Goal: Task Accomplishment & Management: Use online tool/utility

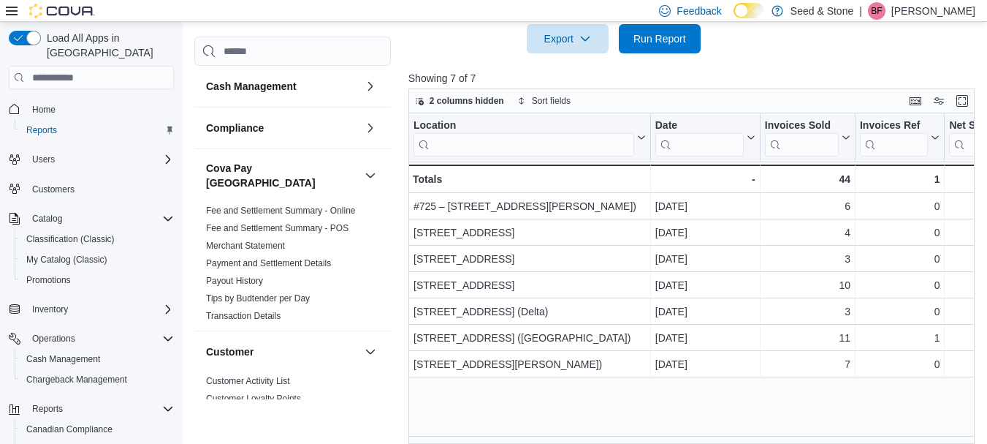
scroll to position [0, 205]
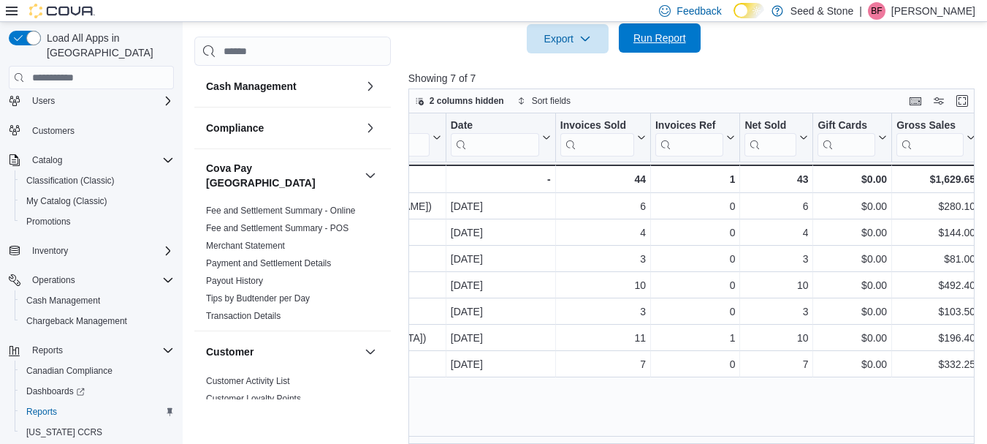
click at [666, 41] on span "Run Report" at bounding box center [659, 38] width 53 height 15
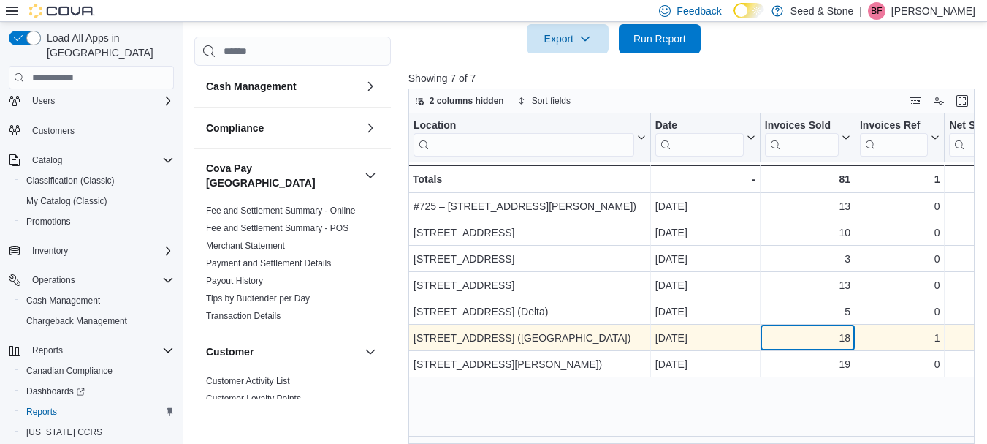
click at [808, 335] on div "18" at bounding box center [807, 339] width 85 height 18
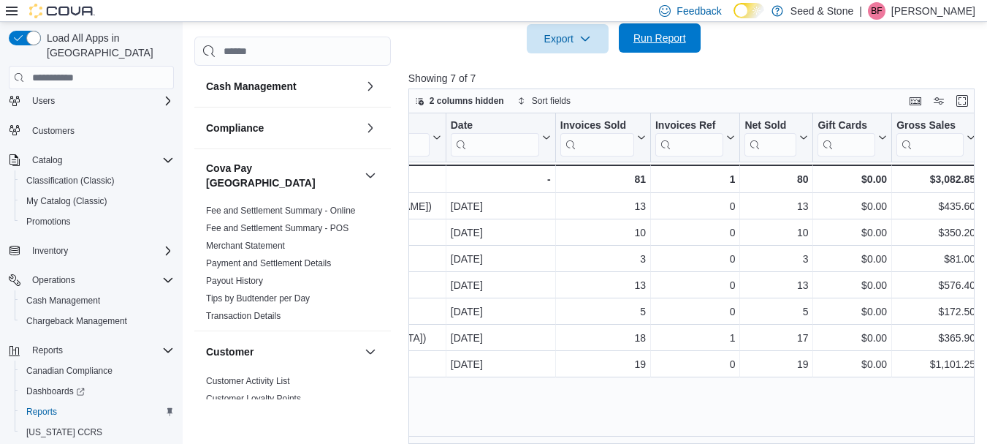
click at [671, 43] on span "Run Report" at bounding box center [659, 38] width 53 height 15
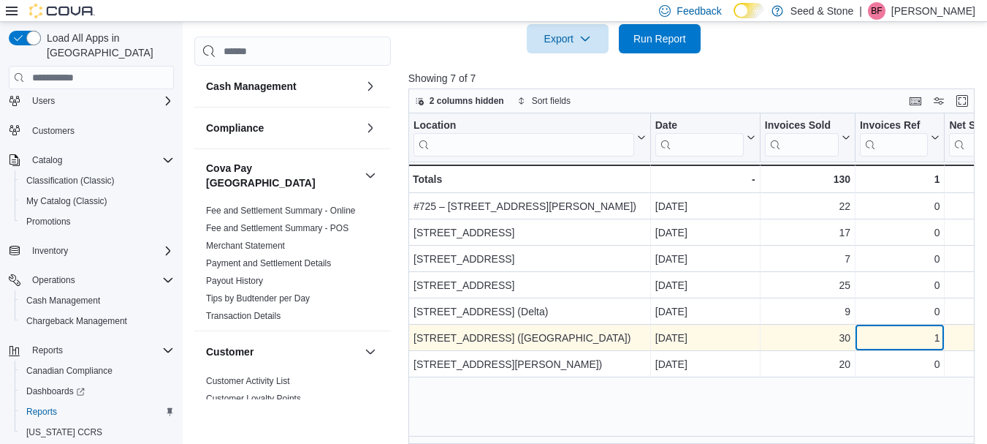
click at [940, 338] on div "1 - Invoices Ref, column 4, row 6" at bounding box center [900, 338] width 89 height 26
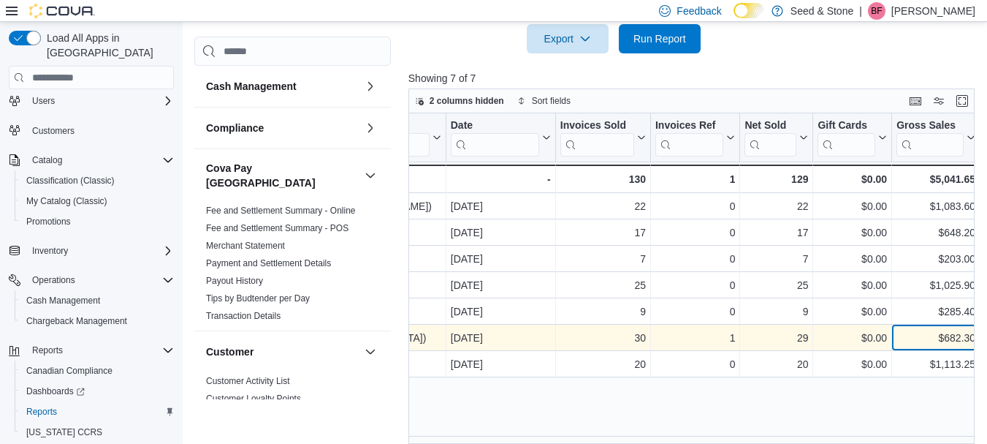
click at [940, 338] on div "$682.30" at bounding box center [936, 339] width 79 height 18
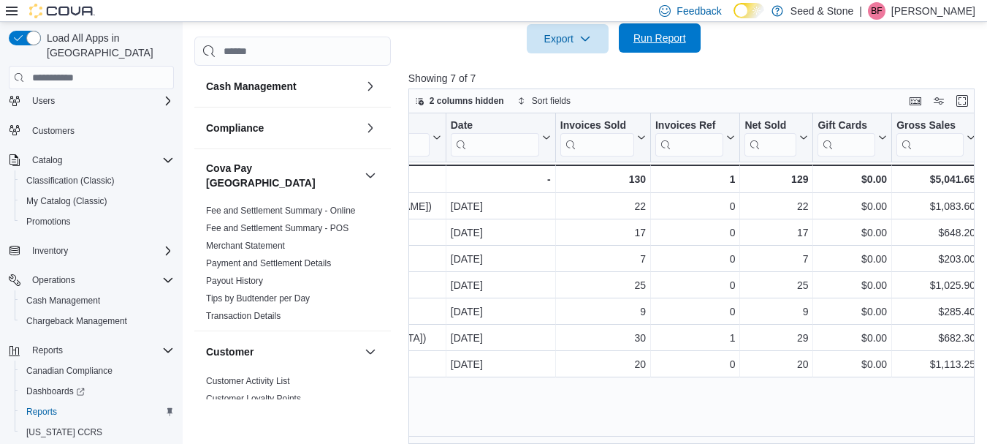
click at [671, 37] on span "Run Report" at bounding box center [659, 38] width 53 height 15
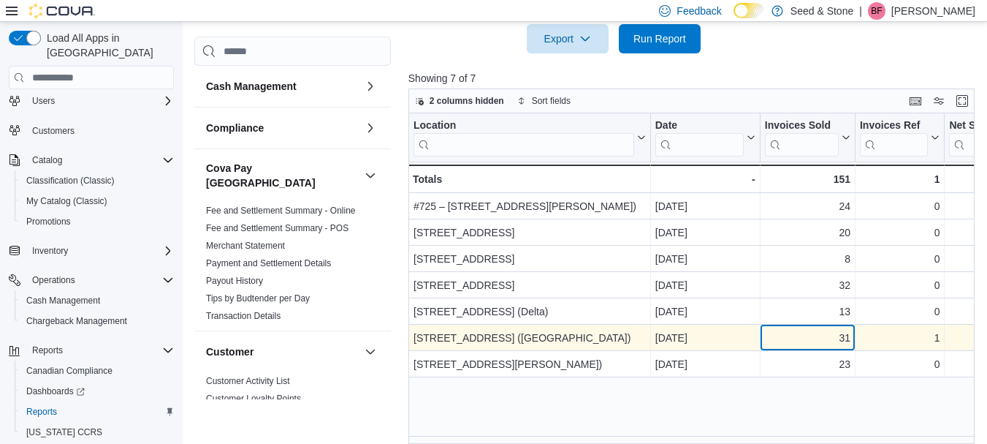
click at [804, 335] on div "31" at bounding box center [807, 339] width 85 height 18
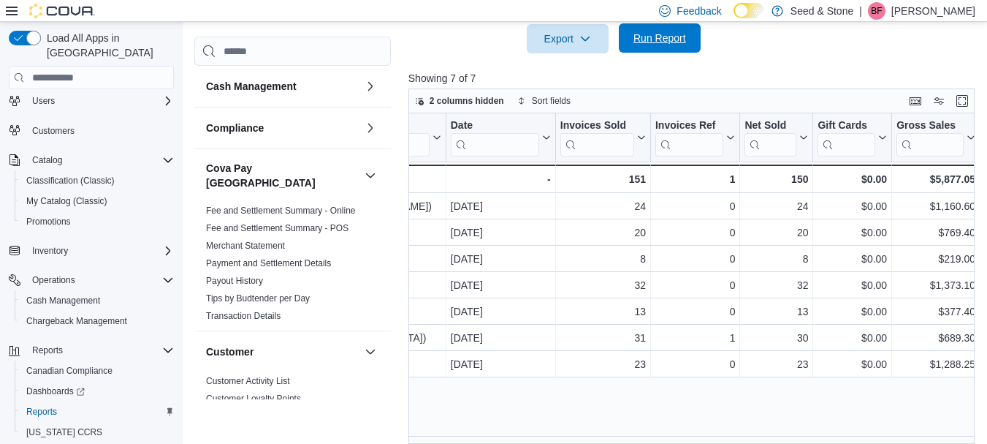
click at [663, 45] on span "Run Report" at bounding box center [659, 38] width 53 height 15
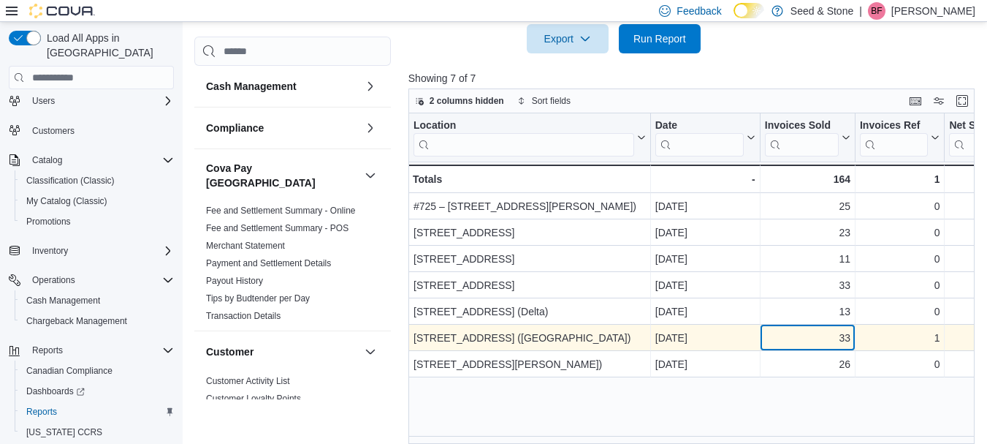
click at [823, 343] on div "33" at bounding box center [807, 339] width 85 height 18
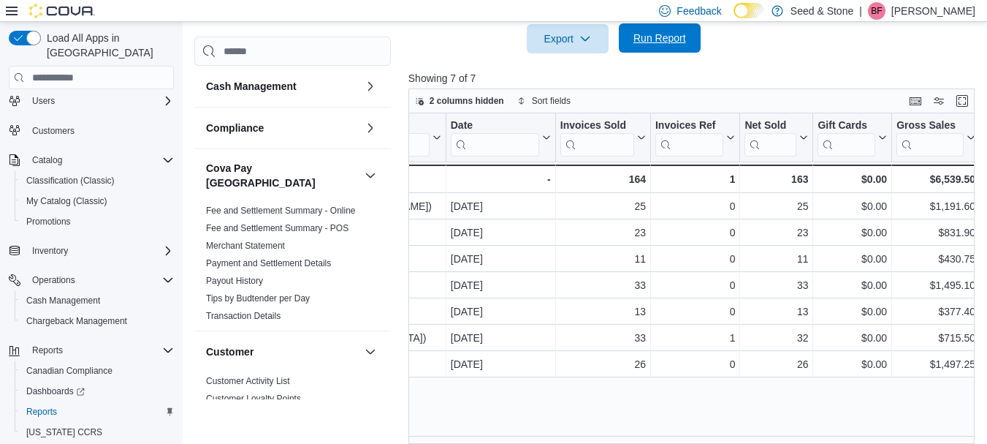
click at [658, 39] on span "Run Report" at bounding box center [659, 38] width 53 height 15
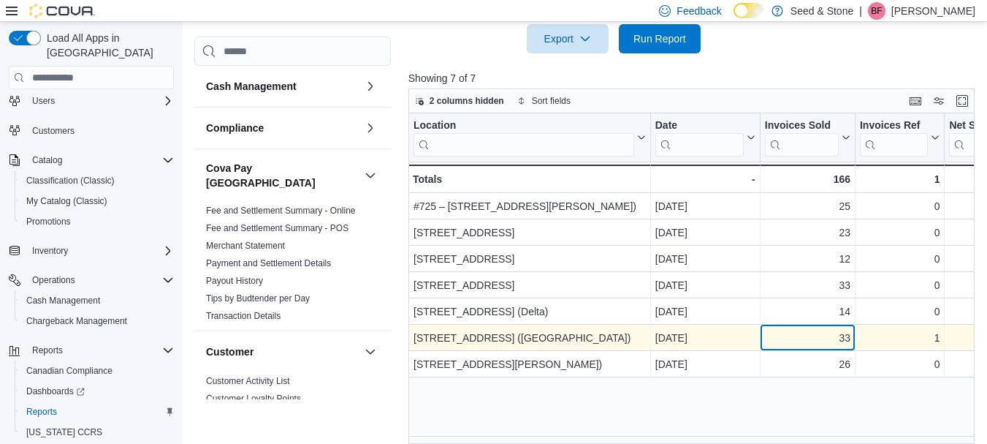
click at [797, 338] on div "33" at bounding box center [807, 339] width 85 height 18
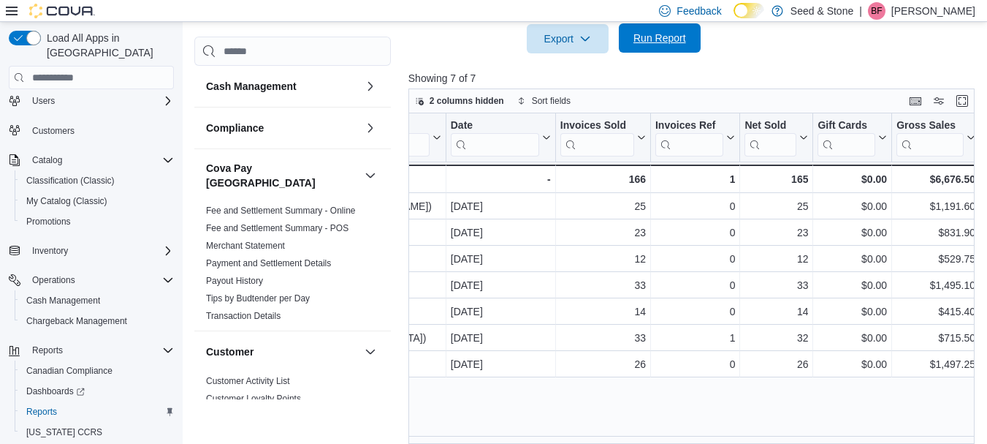
click at [670, 36] on span "Run Report" at bounding box center [659, 38] width 53 height 15
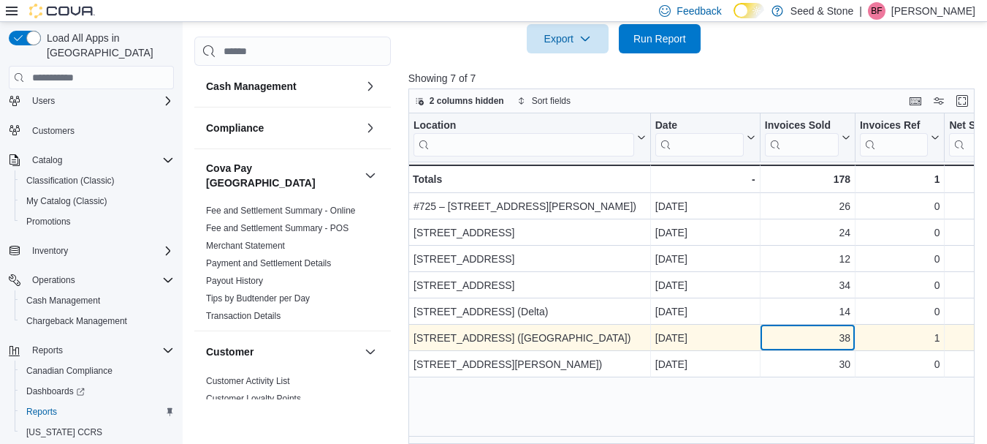
click at [826, 335] on div "38" at bounding box center [807, 339] width 85 height 18
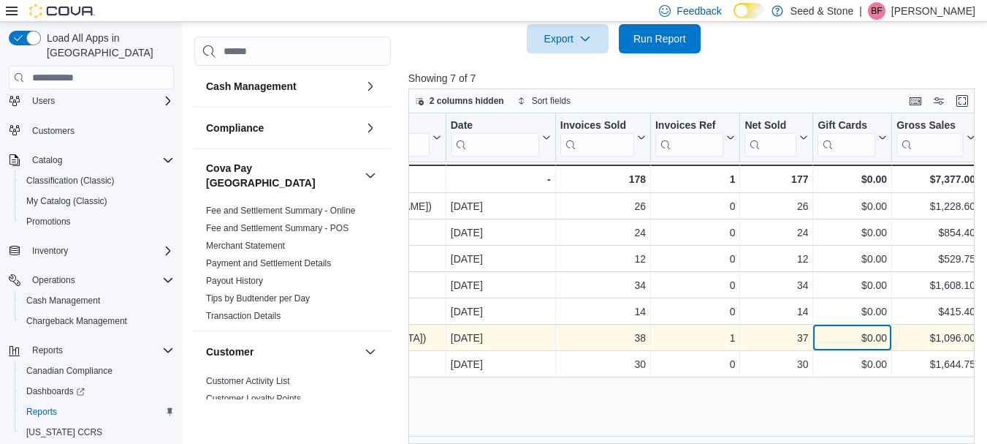
click at [826, 335] on div "$0.00" at bounding box center [852, 339] width 69 height 18
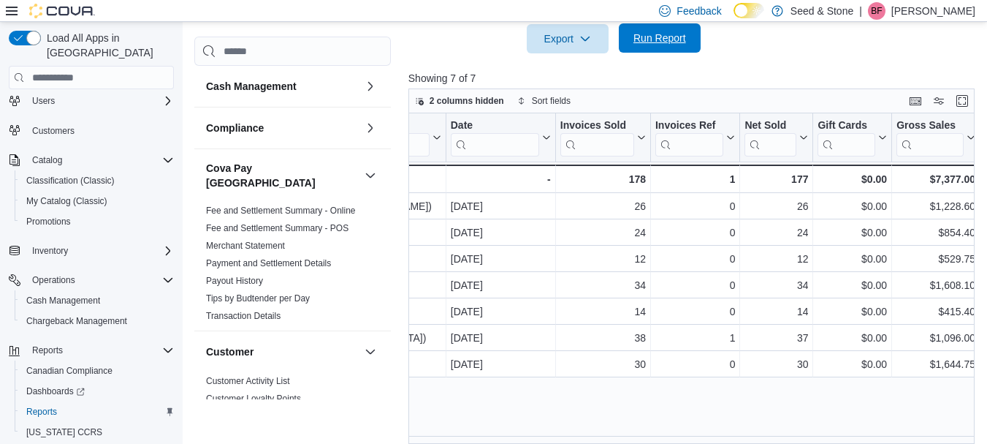
click at [671, 42] on span "Run Report" at bounding box center [659, 38] width 53 height 15
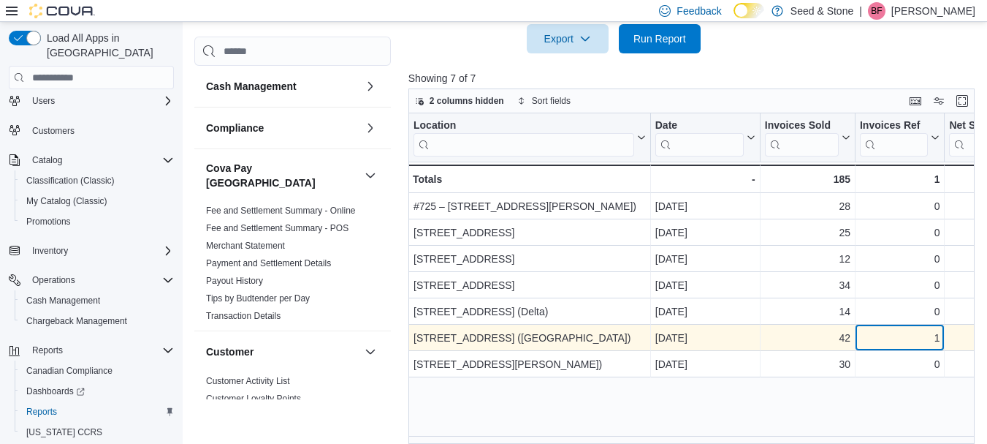
click at [895, 336] on div "1" at bounding box center [900, 339] width 80 height 18
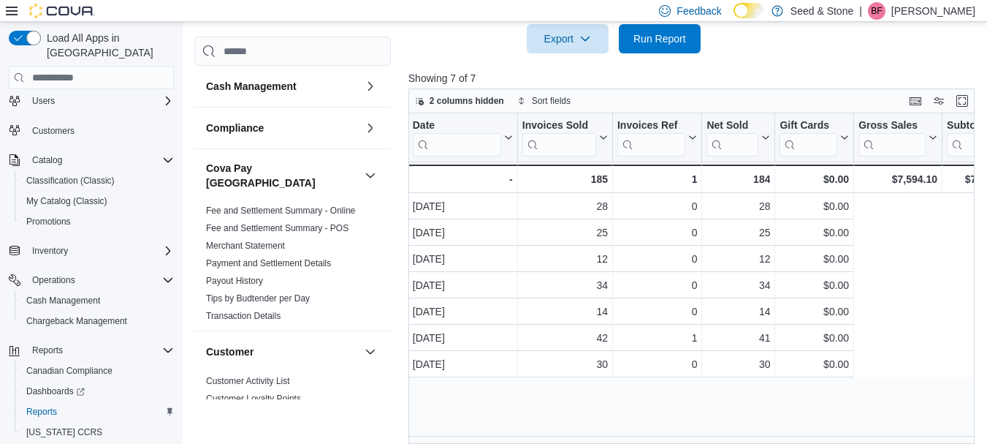
scroll to position [0, 0]
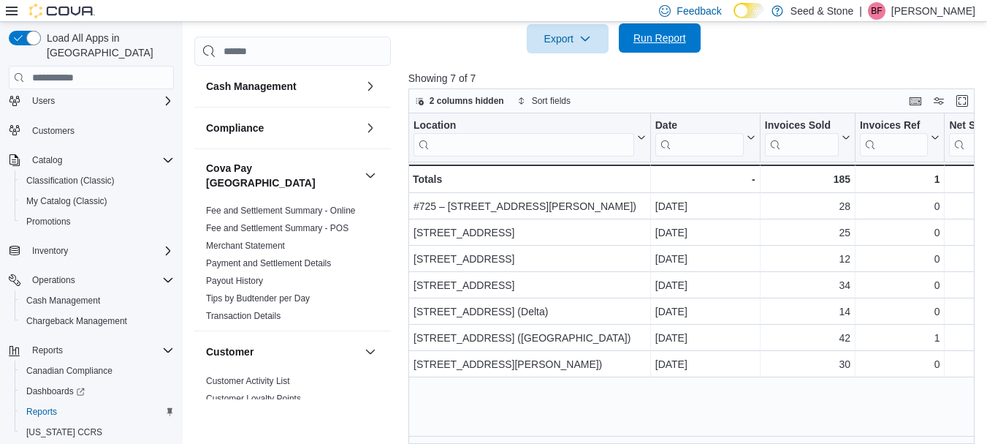
click at [657, 38] on span "Run Report" at bounding box center [659, 38] width 53 height 15
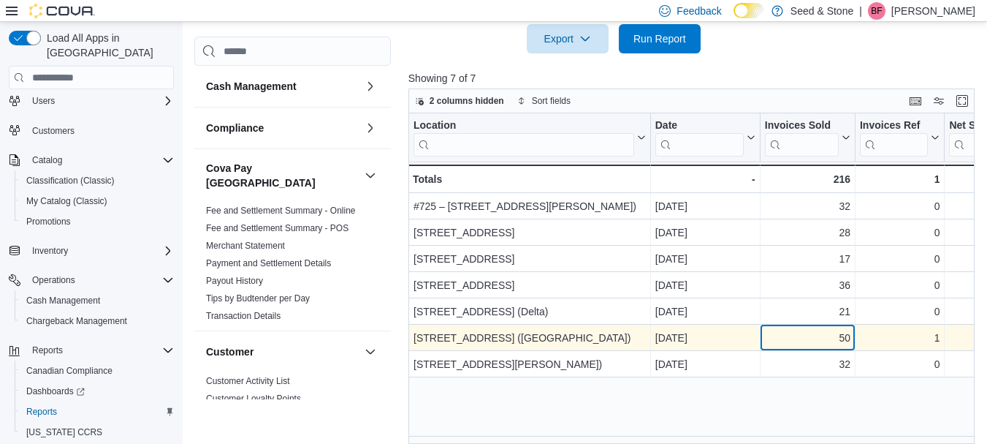
click at [839, 337] on div "50" at bounding box center [807, 339] width 85 height 18
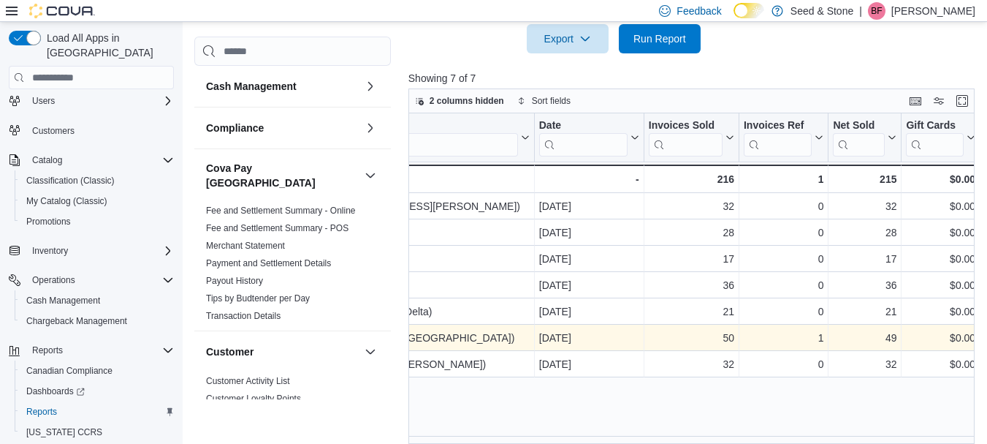
scroll to position [0, 205]
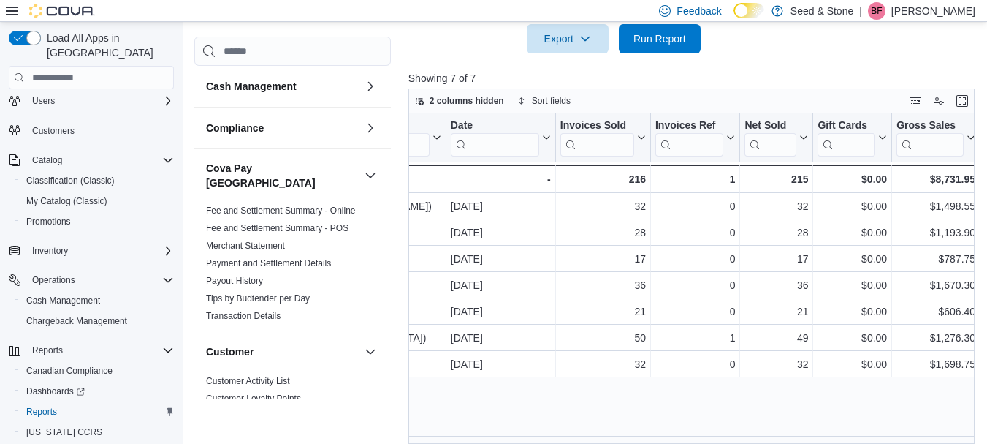
click at [666, 400] on div "Location Click to view column header actions Date Click to view column header a…" at bounding box center [694, 278] width 572 height 330
